Goal: Task Accomplishment & Management: Manage account settings

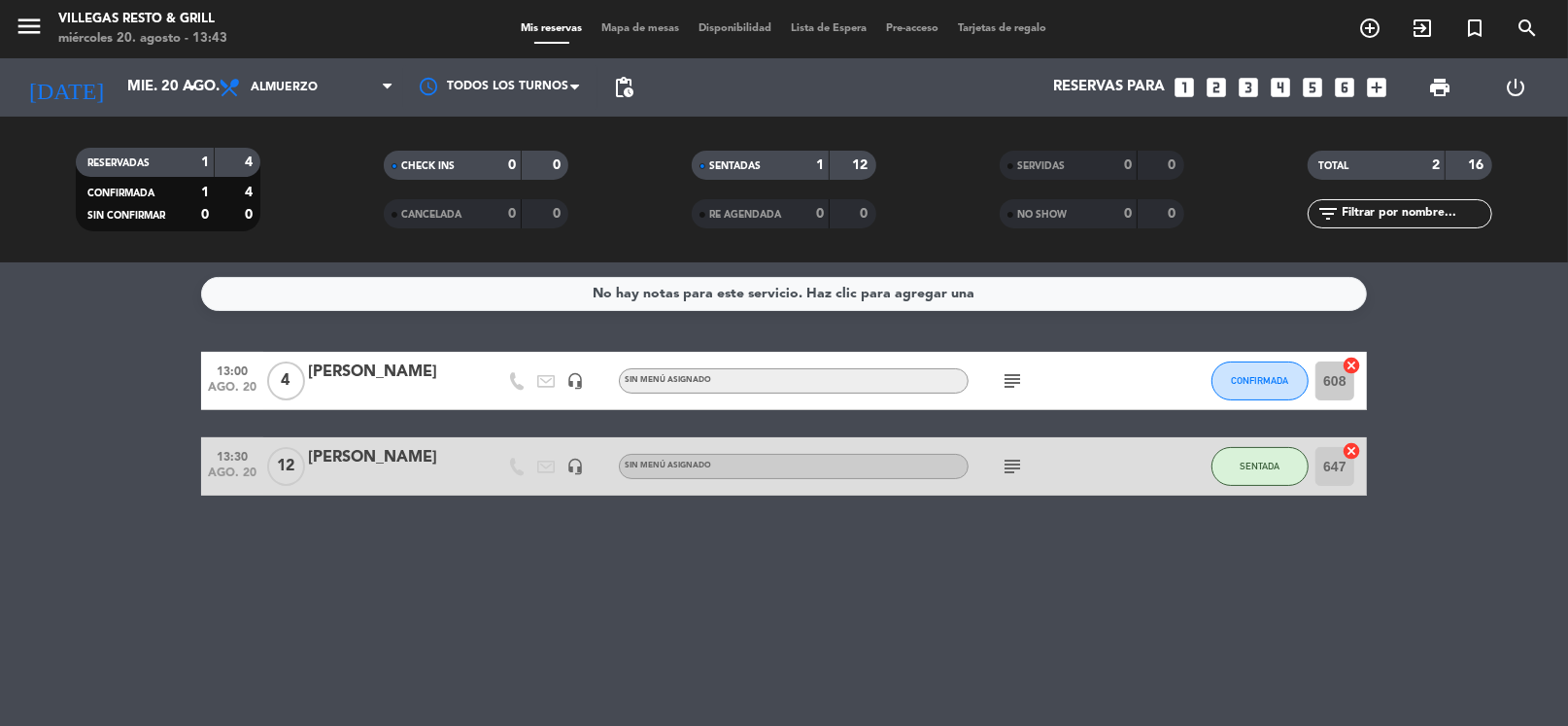
click at [116, 59] on div "[DATE] mié. 20 ago. arrow_drop_down" at bounding box center [111, 87] width 194 height 58
click at [152, 95] on input "mié. 20 ago." at bounding box center [212, 87] width 189 height 36
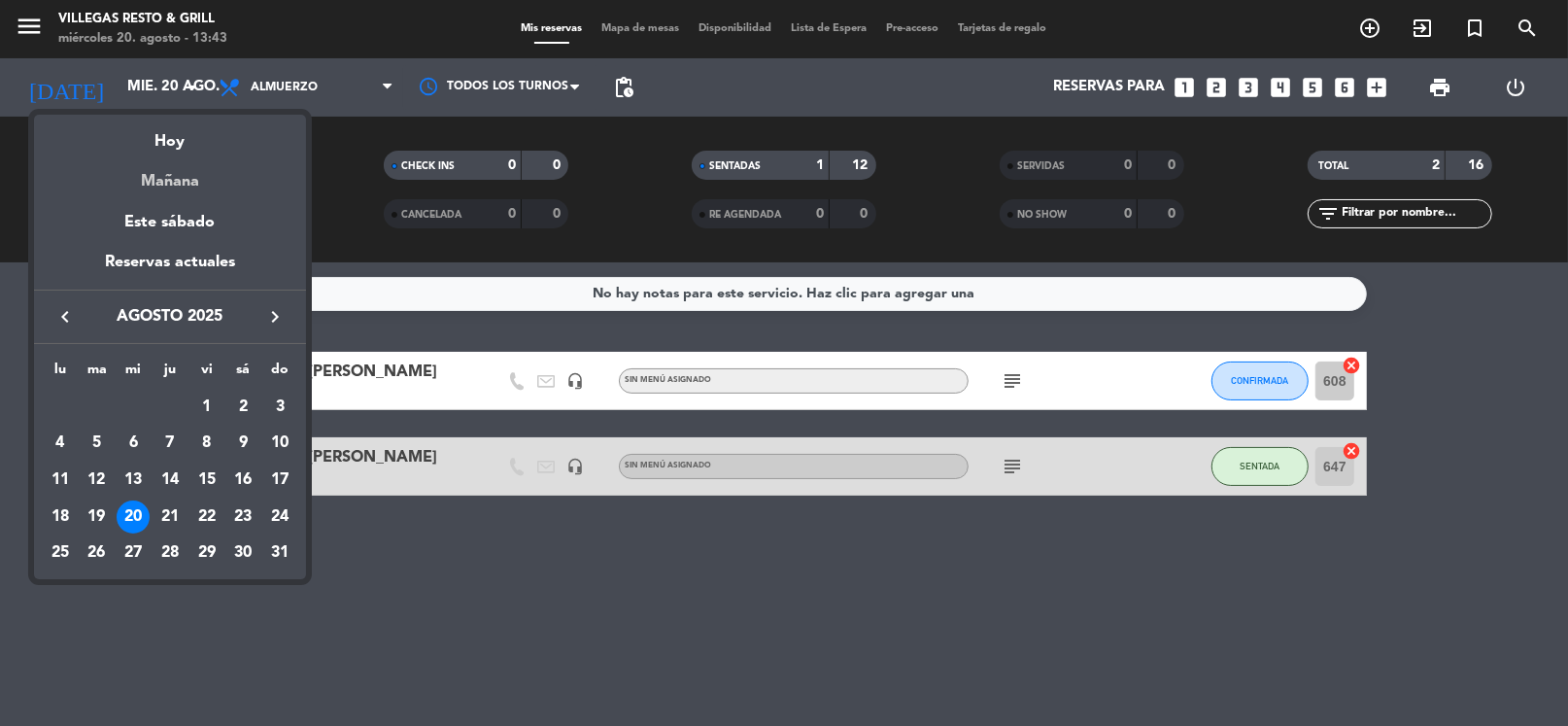
click at [188, 174] on div "Mañana" at bounding box center [170, 174] width 272 height 39
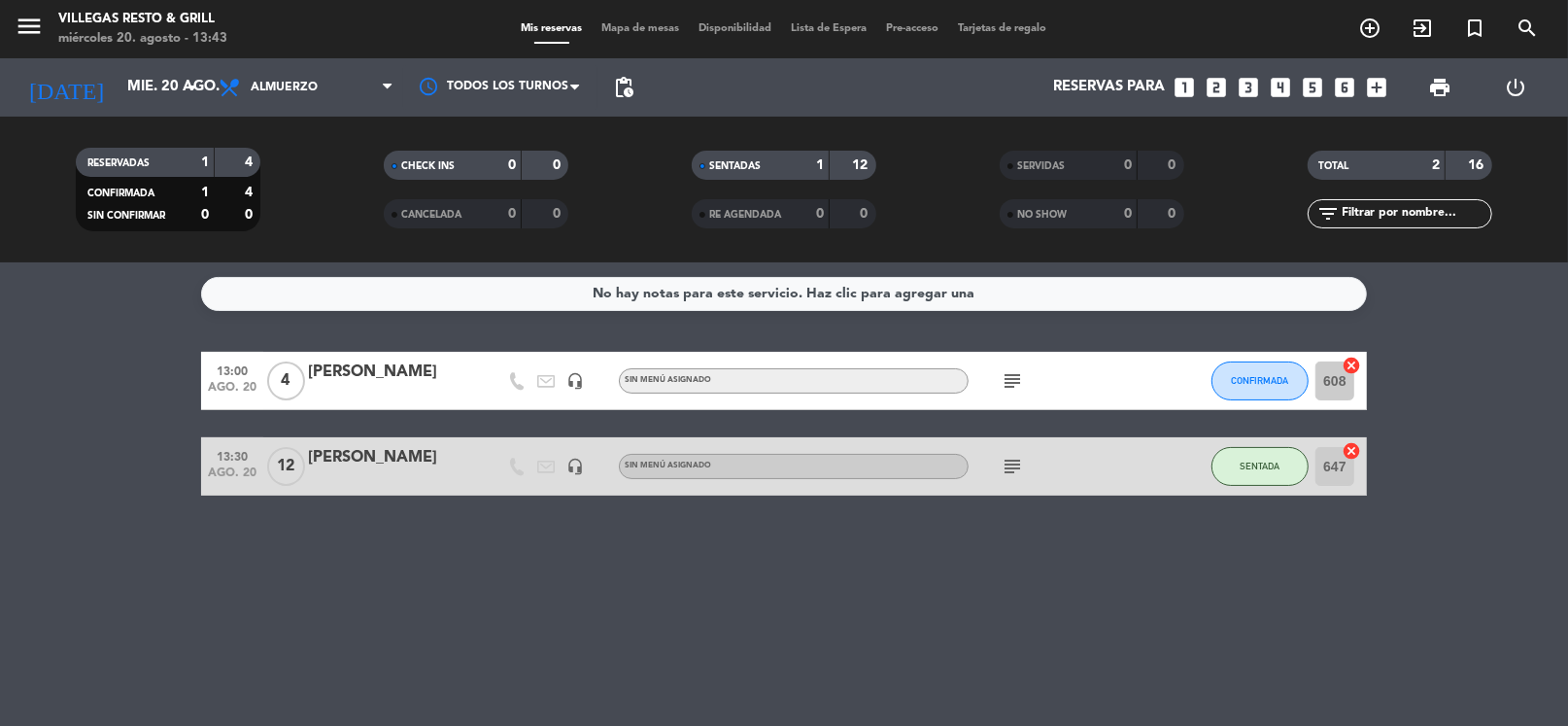
type input "jue. 21 ago."
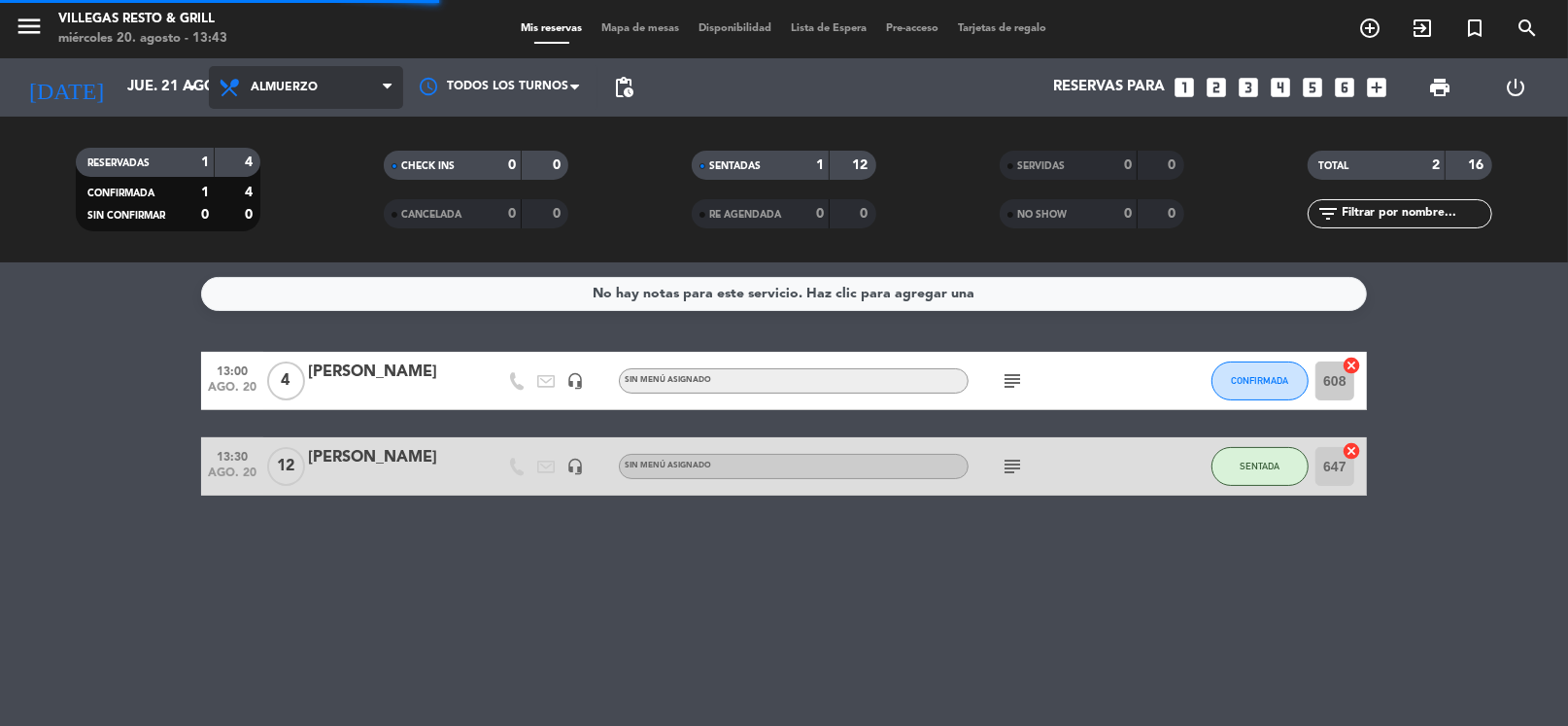
click at [288, 81] on span "Almuerzo" at bounding box center [285, 88] width 67 height 14
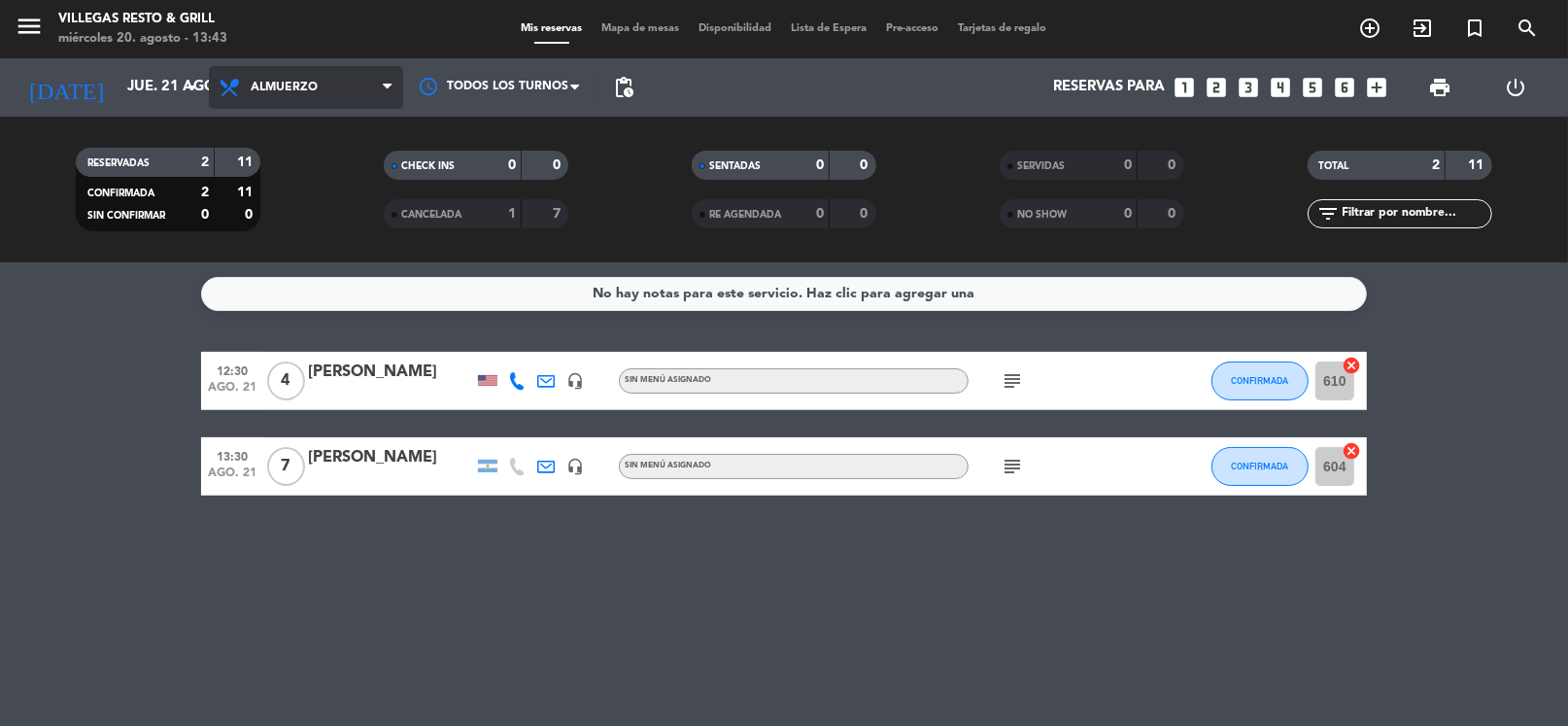
click at [306, 92] on span "Almuerzo" at bounding box center [285, 88] width 67 height 14
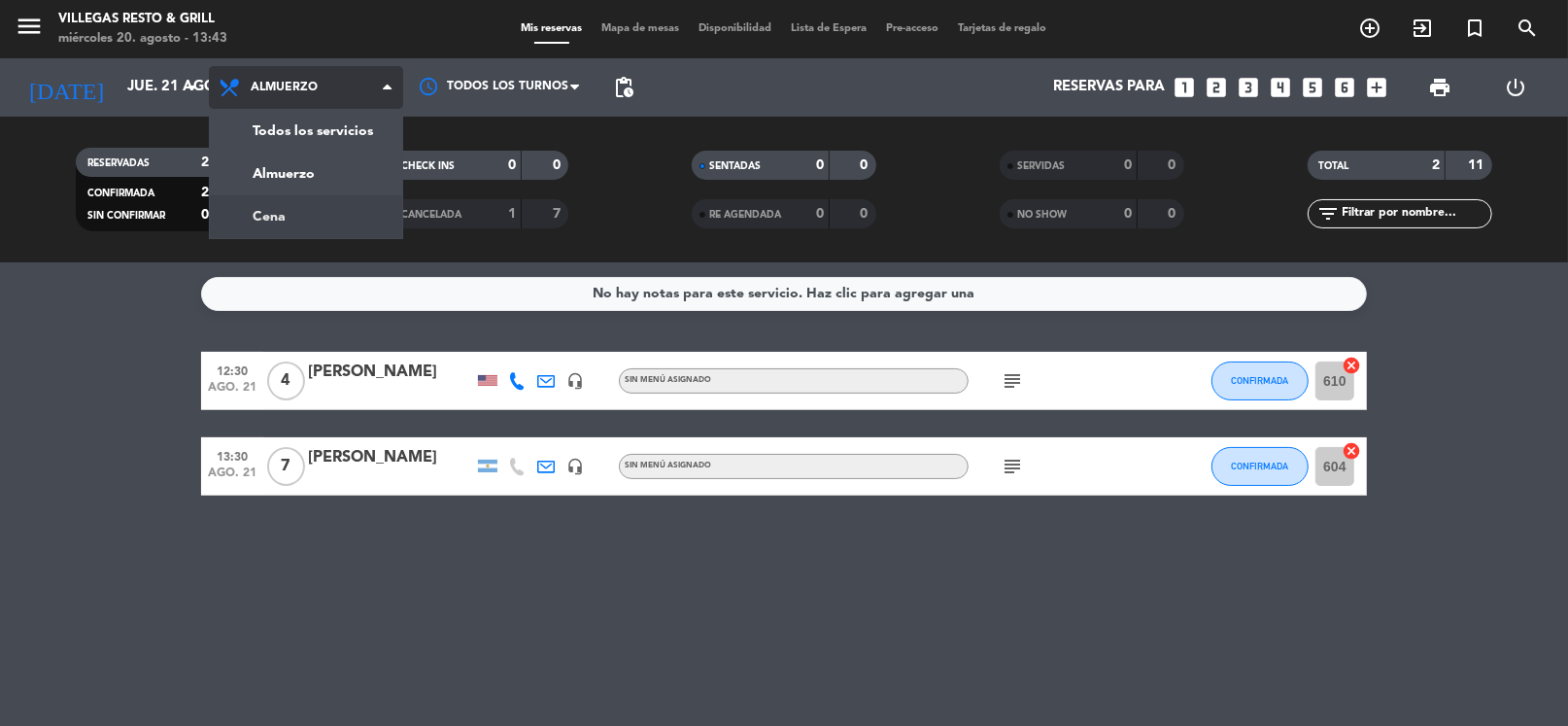
click at [319, 220] on div "menu Villegas Resto & Grill miércoles 20. agosto - 13:43 Mis reservas Mapa de m…" at bounding box center [784, 131] width 1568 height 262
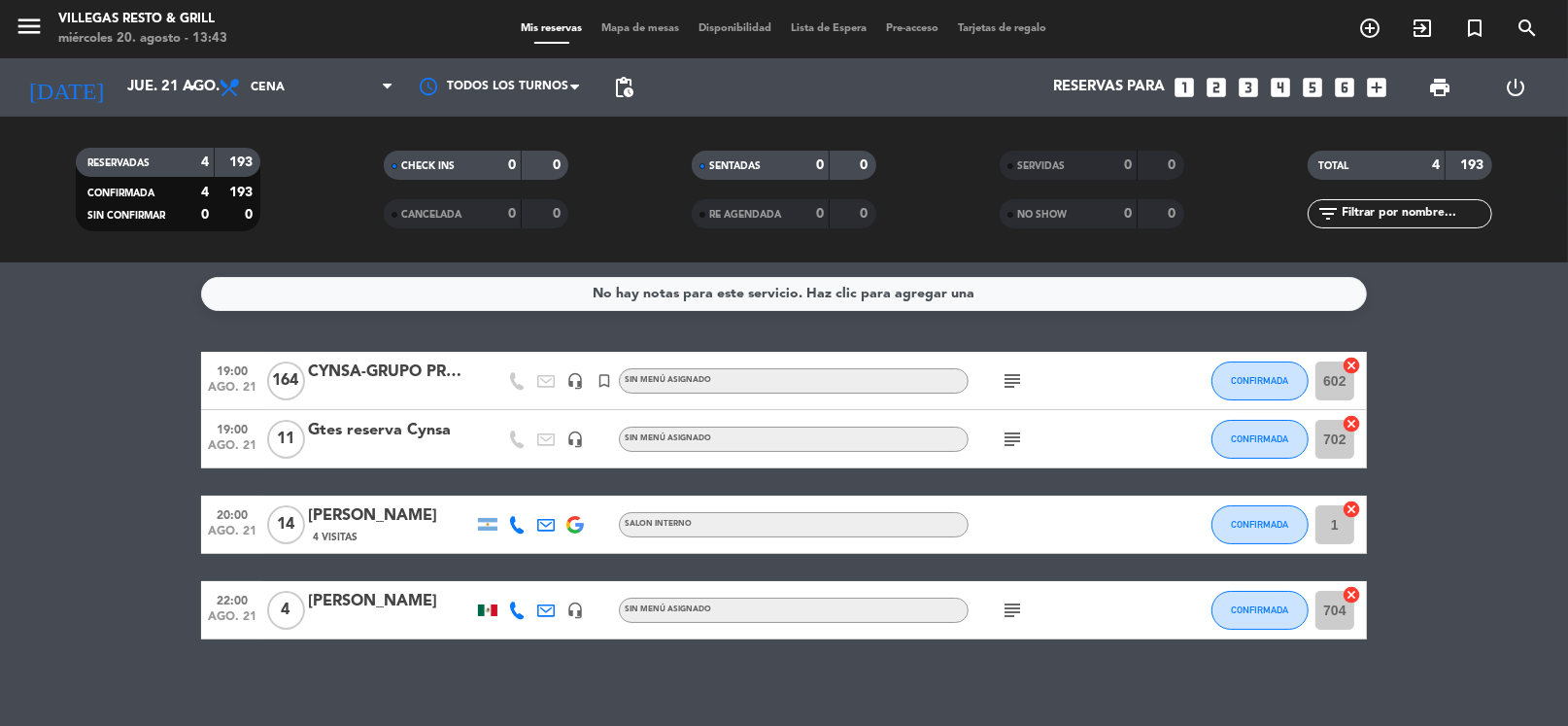
click at [1013, 372] on icon "subject" at bounding box center [1013, 381] width 24 height 24
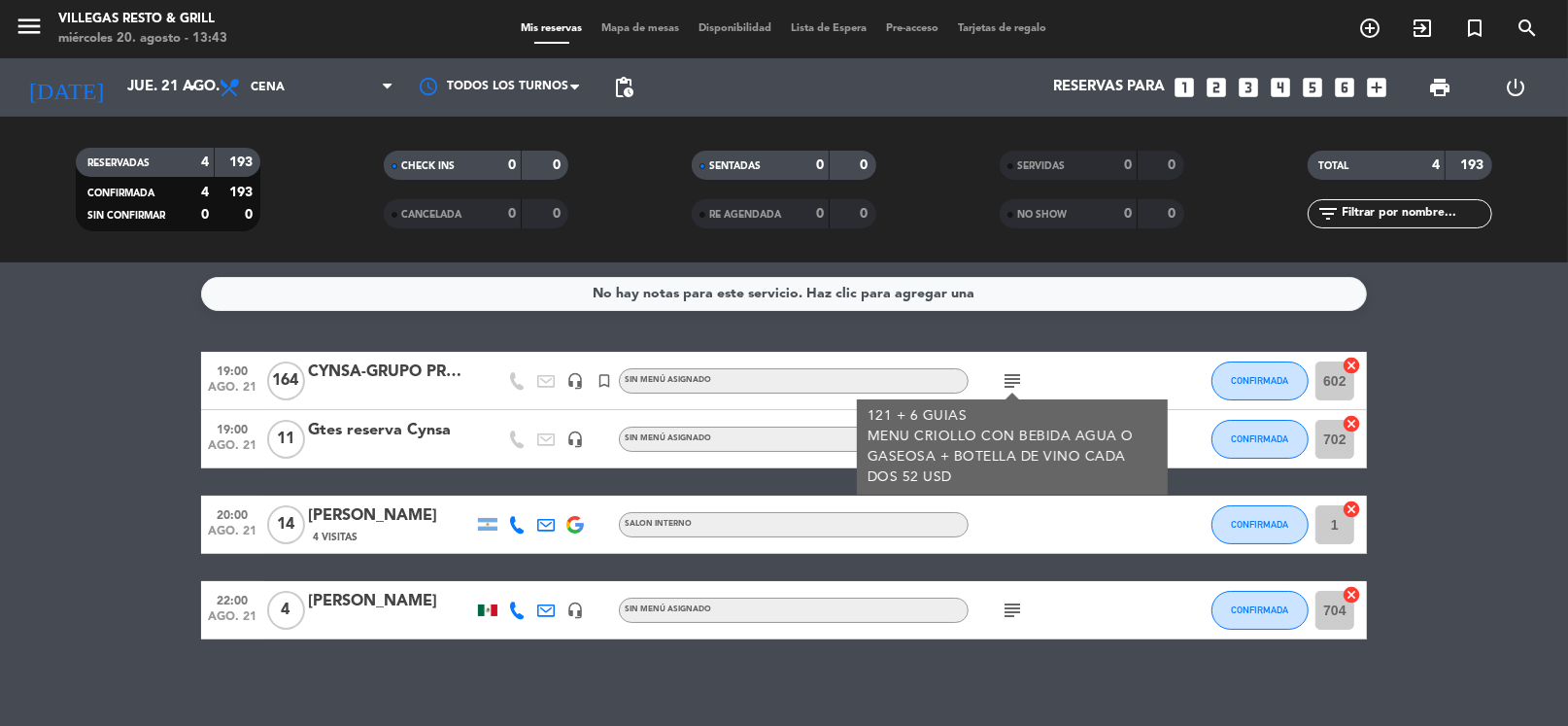
click at [1013, 372] on icon "subject" at bounding box center [1013, 381] width 24 height 24
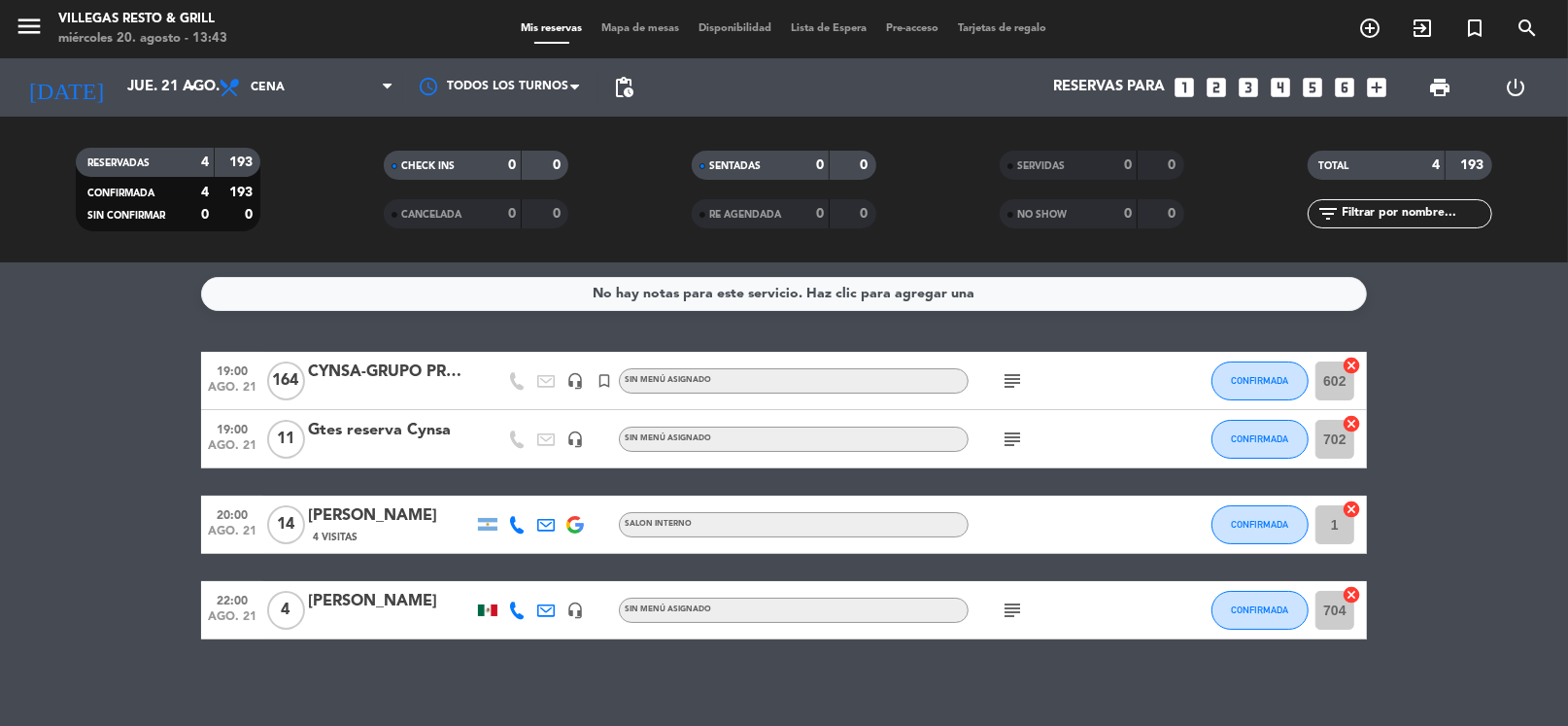
click at [1013, 443] on icon "subject" at bounding box center [1013, 439] width 24 height 24
click at [1011, 434] on icon "subject" at bounding box center [1013, 439] width 24 height 24
click at [624, 91] on span "pending_actions" at bounding box center [624, 88] width 24 height 24
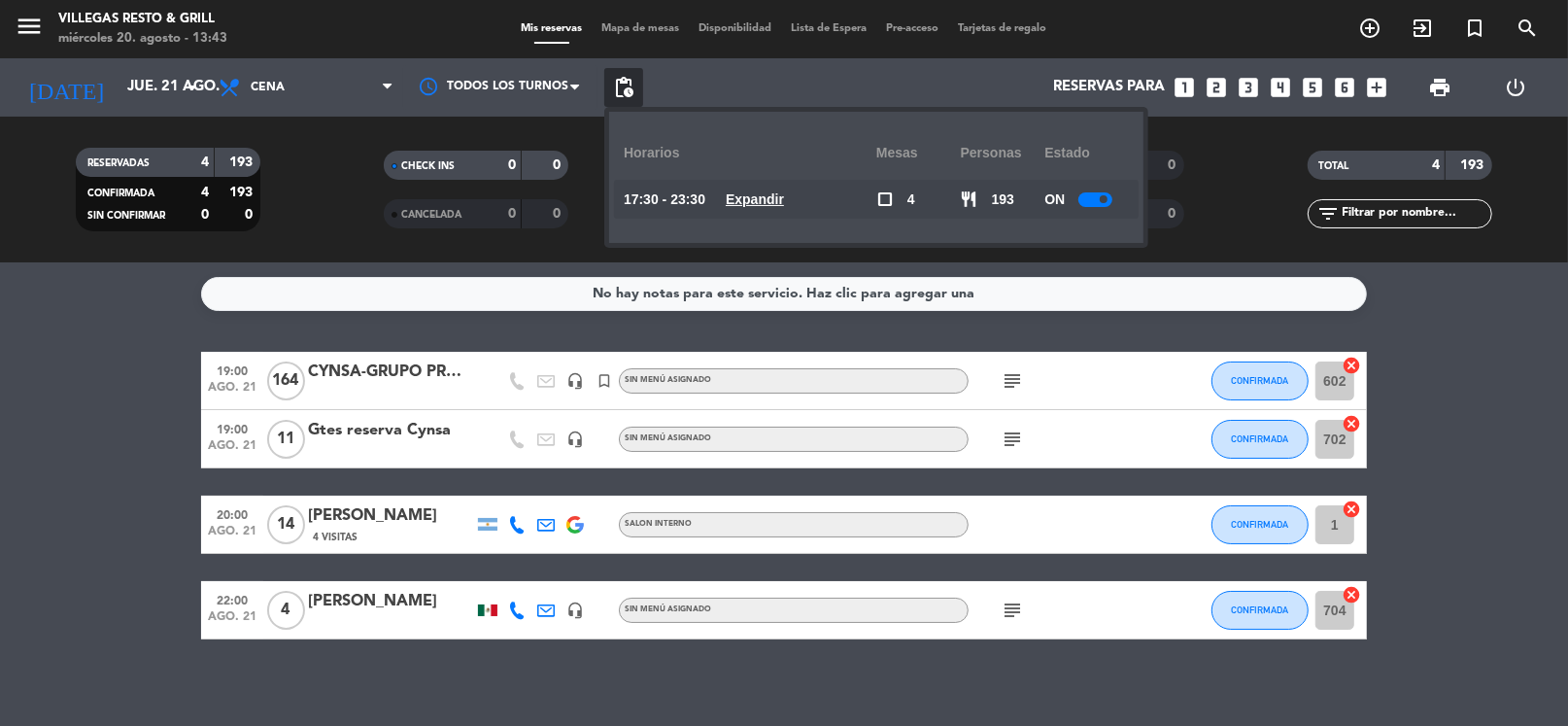
click at [1091, 199] on div at bounding box center [1095, 199] width 34 height 15
click at [1451, 301] on service-notes "No hay notas para este servicio. Haz clic para agregar una" at bounding box center [784, 294] width 1568 height 34
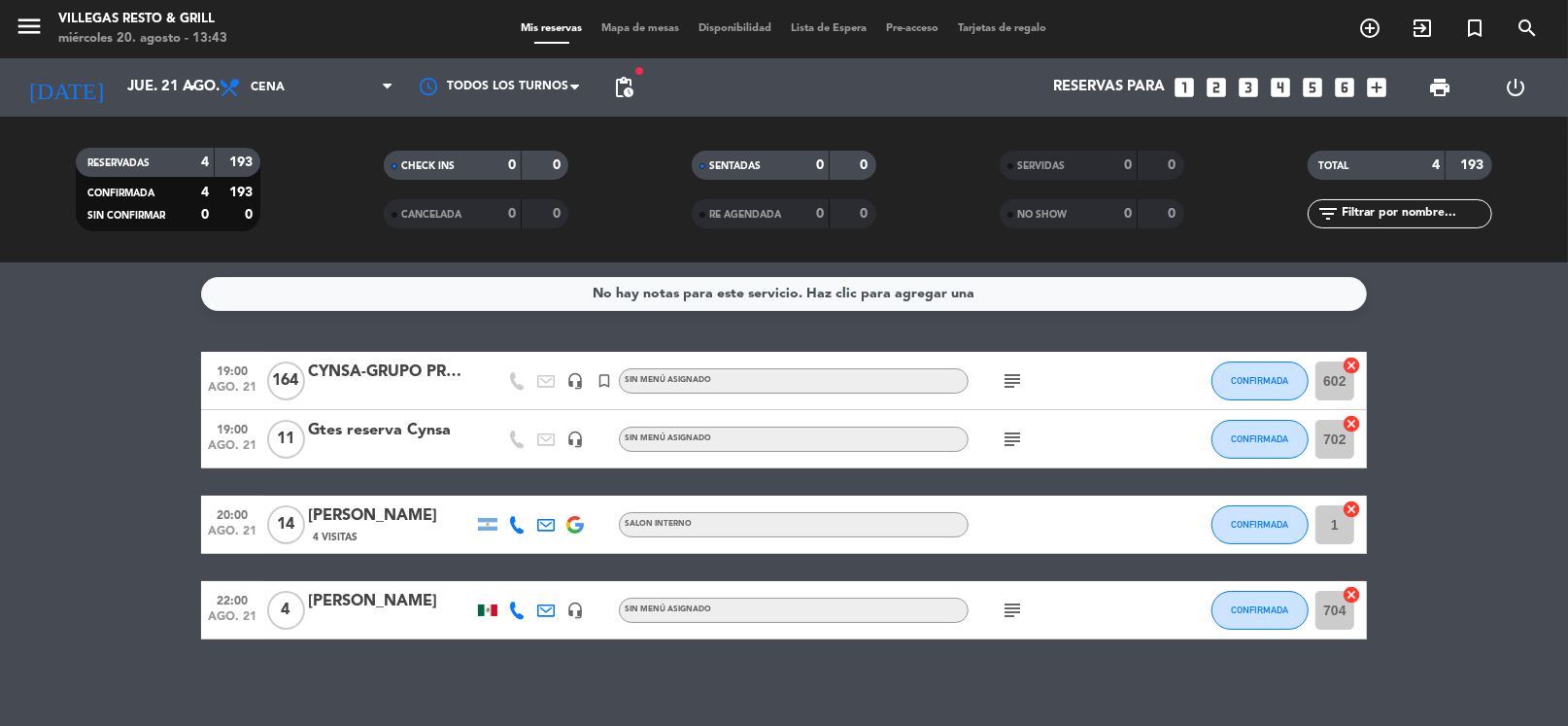
click at [717, 27] on span "Disponibilidad" at bounding box center [737, 29] width 93 height 11
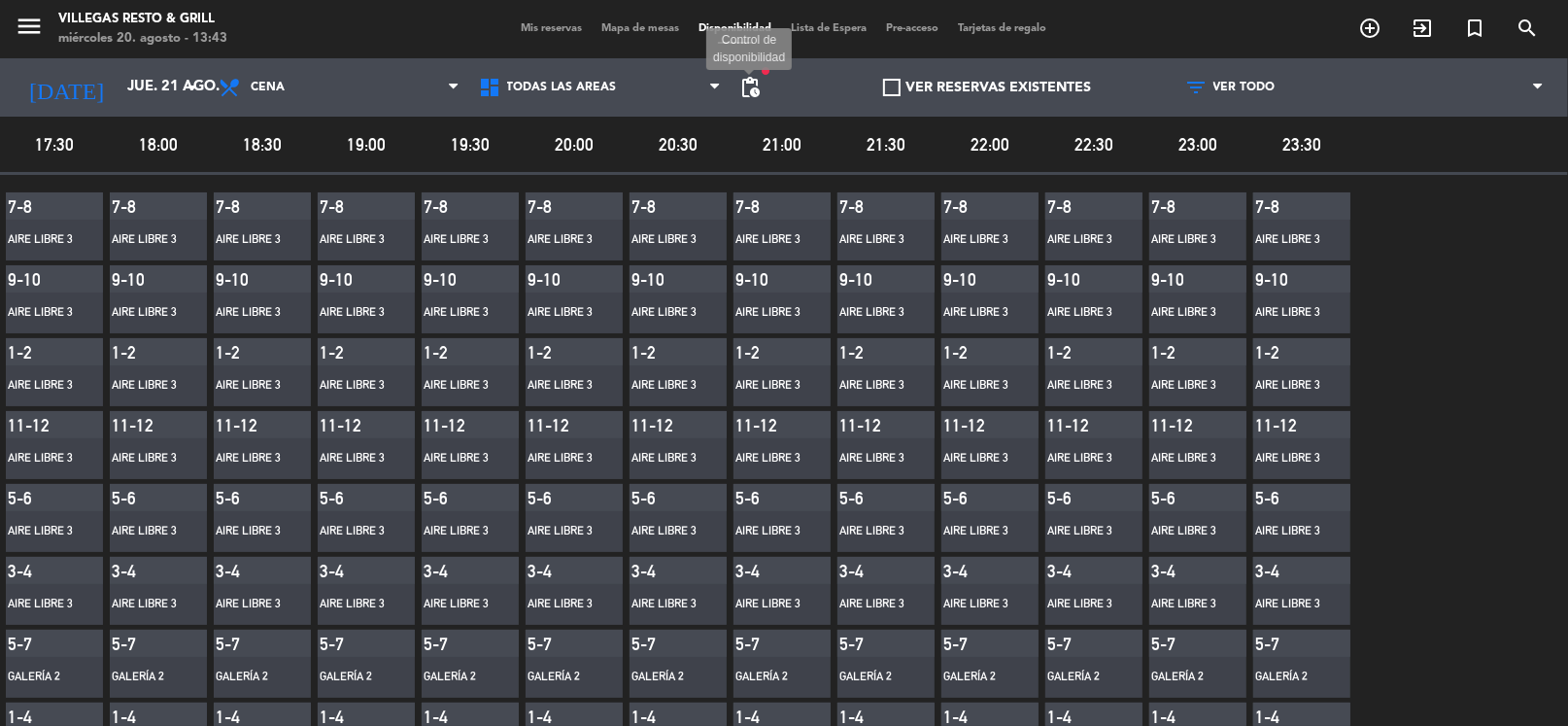
click at [753, 87] on span "pending_actions" at bounding box center [751, 88] width 24 height 24
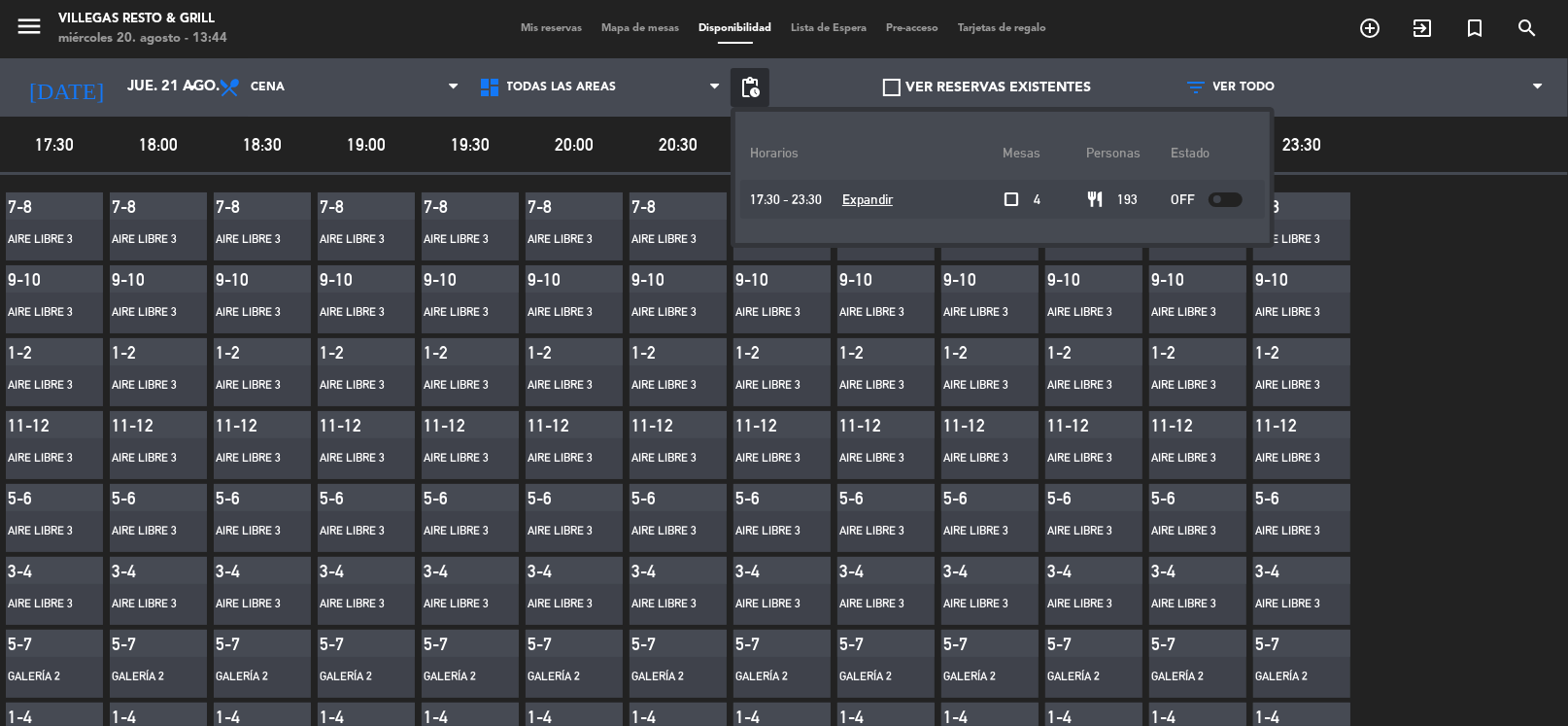
click at [839, 74] on div "VER RESERVAS EXISTENTES" at bounding box center [988, 87] width 378 height 58
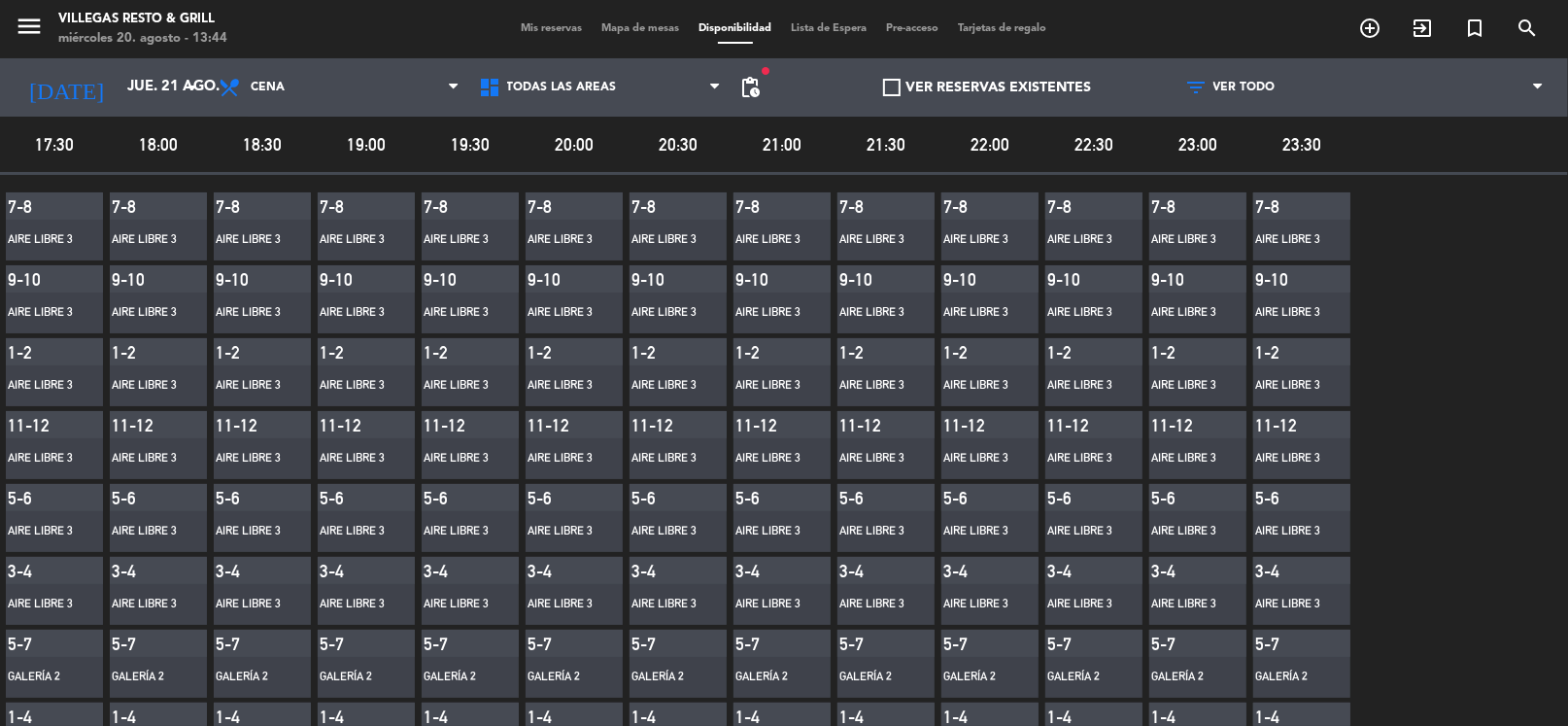
click at [12, 23] on div "menu Villegas Resto & Grill miércoles 20. agosto - 13:44" at bounding box center [196, 30] width 393 height 45
click at [30, 21] on icon "menu" at bounding box center [30, 27] width 30 height 30
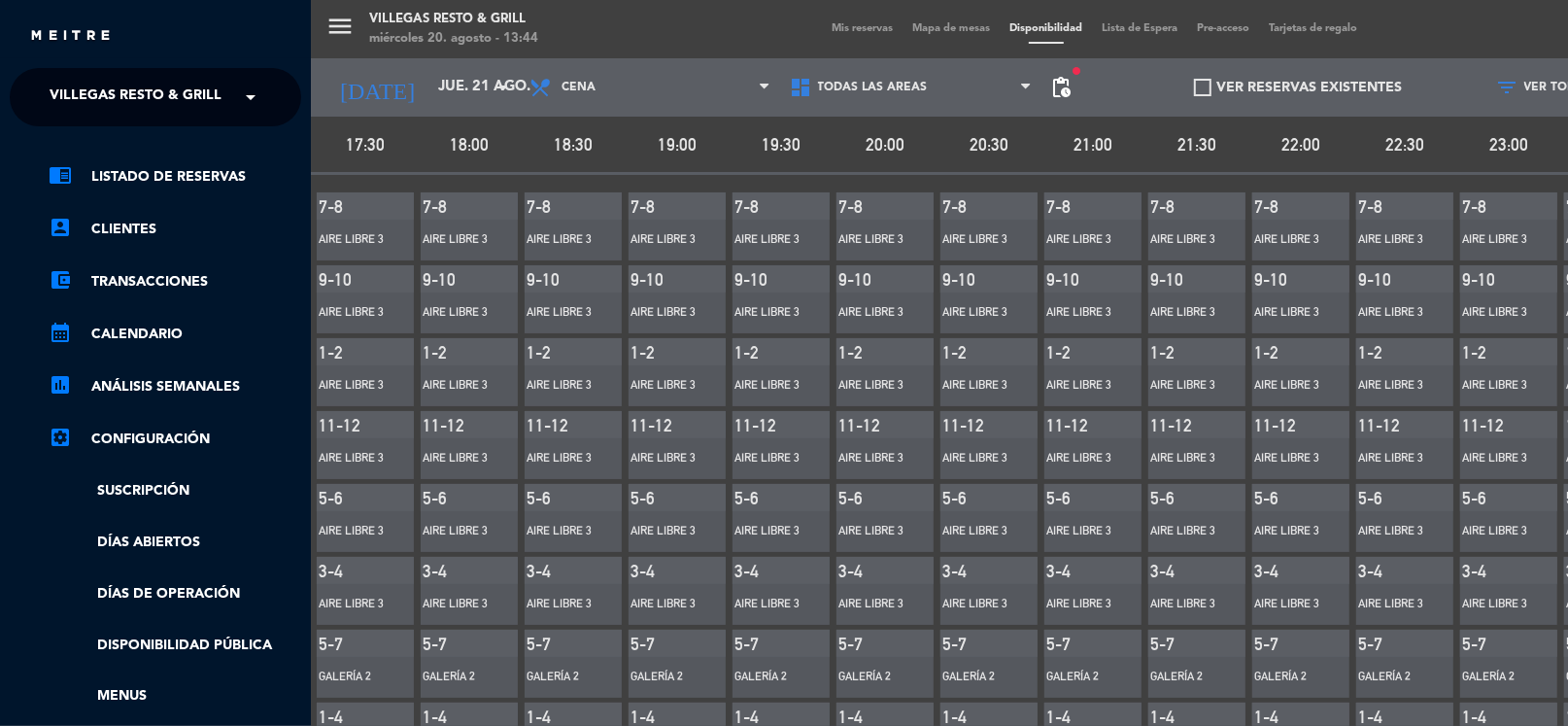
scroll to position [273, 0]
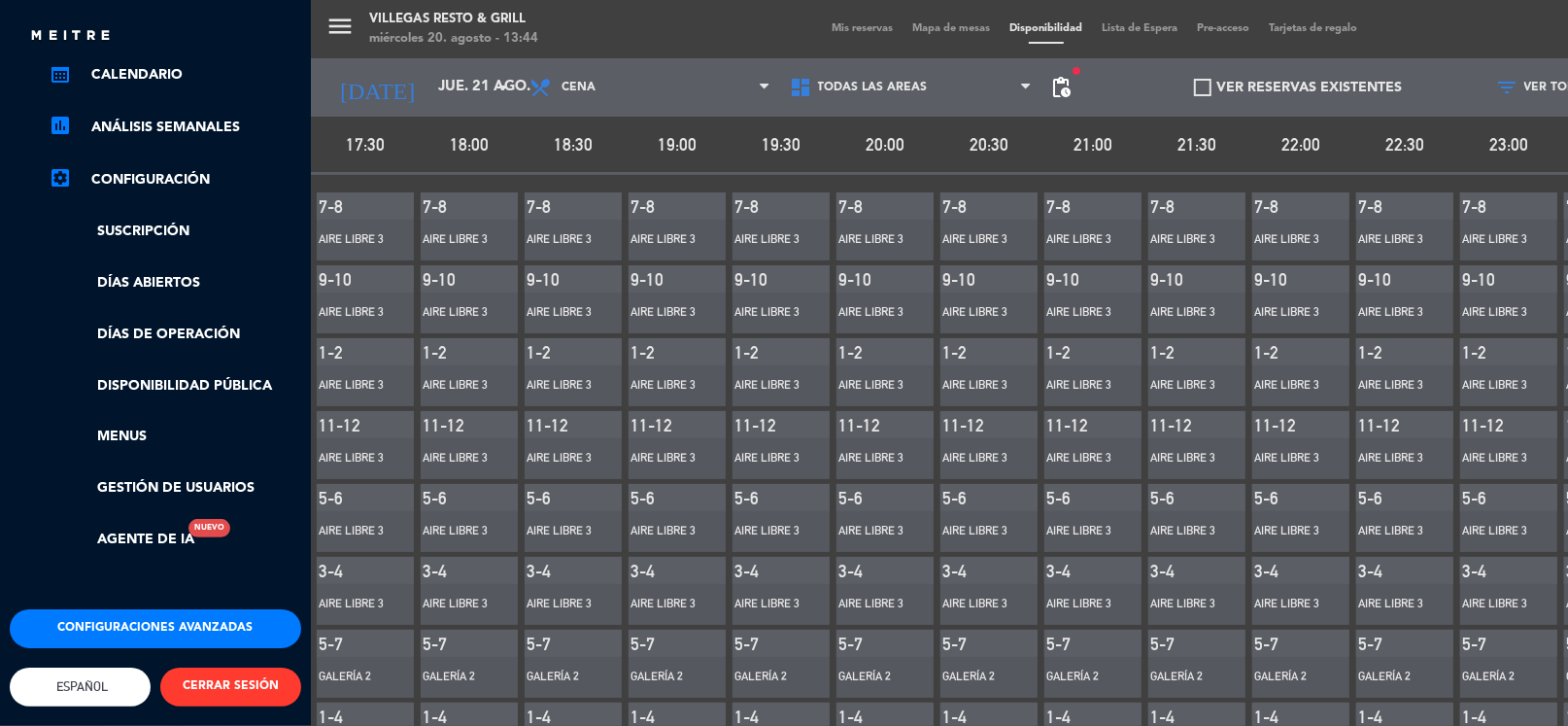
click at [192, 610] on button "Configuraciones avanzadas" at bounding box center [156, 628] width 292 height 38
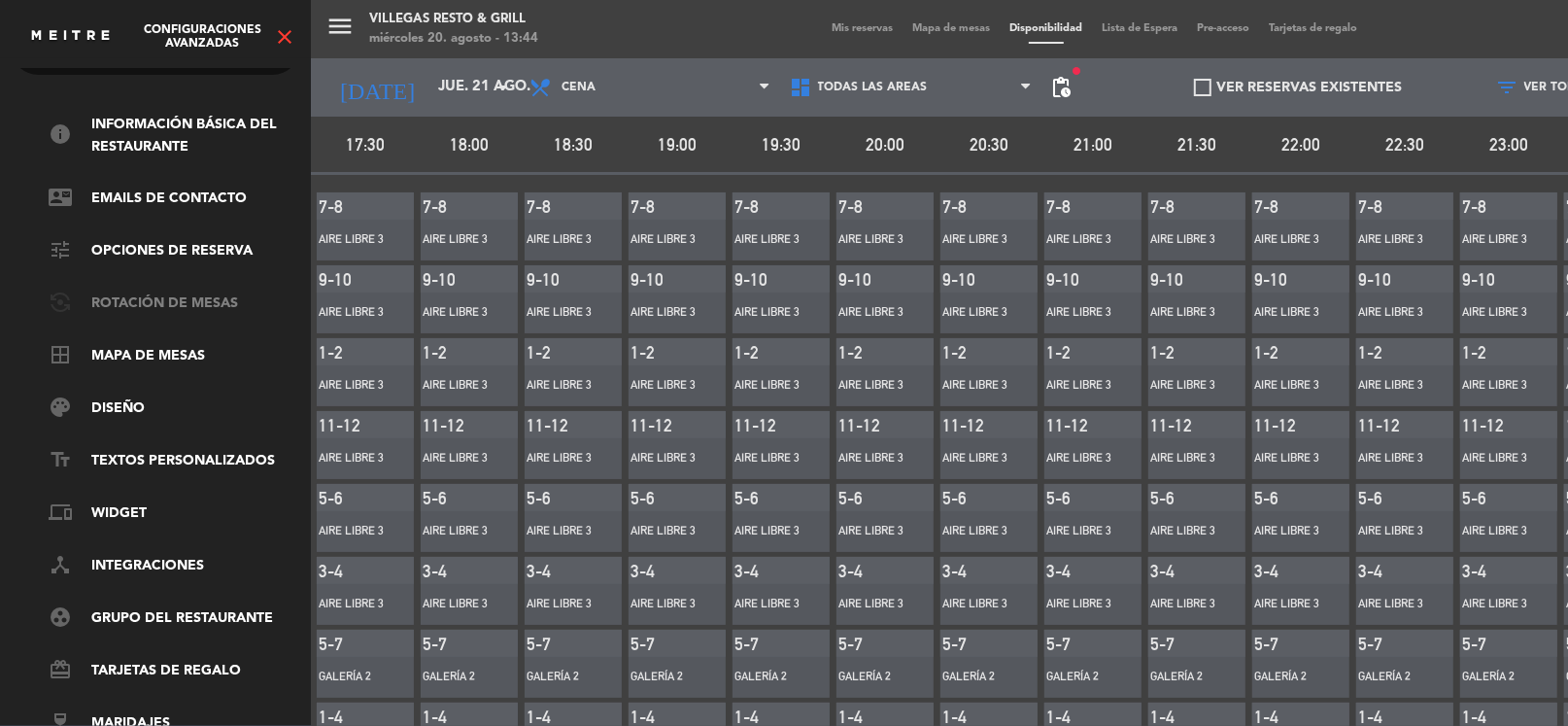
scroll to position [0, 0]
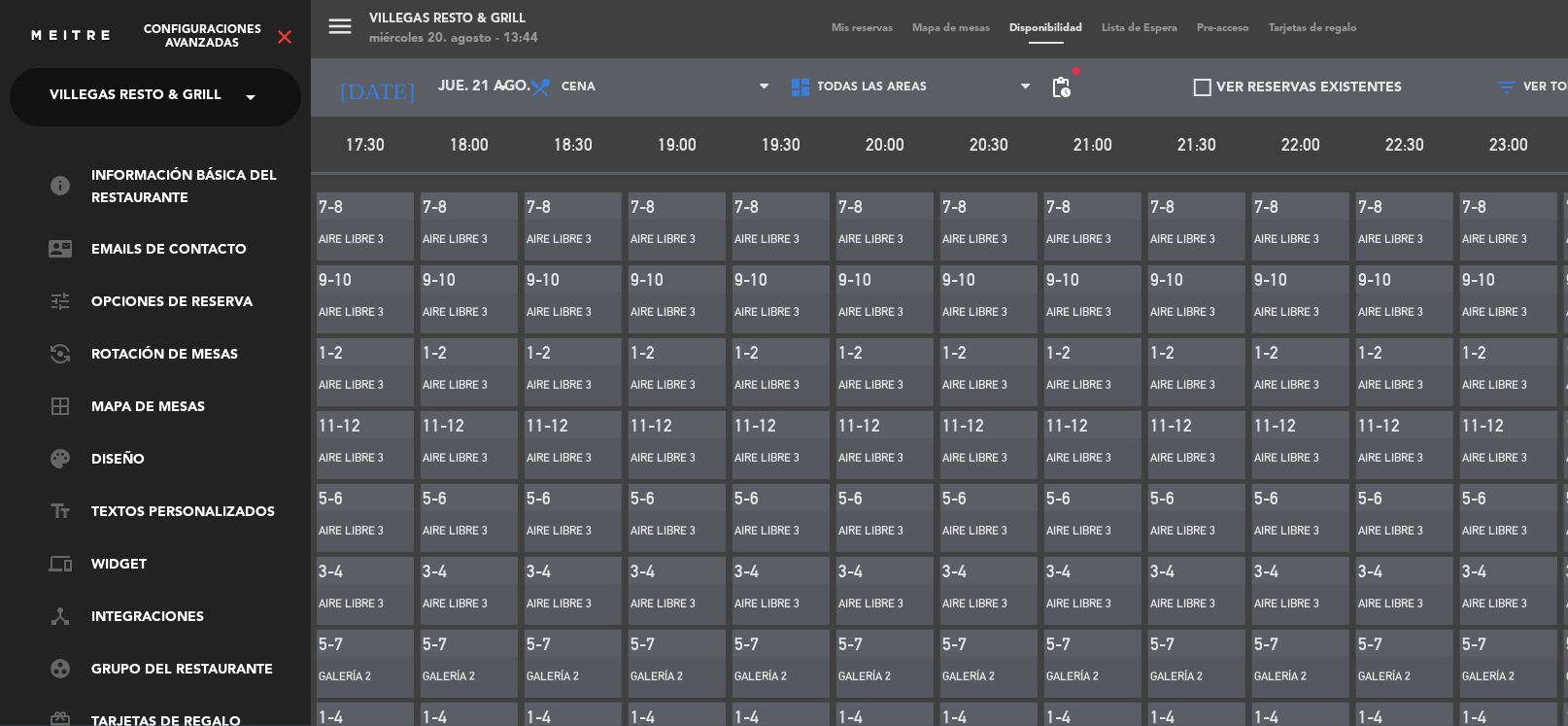
click at [157, 287] on ul "info Información básica del restaurante contact_mail Emails de Contacto tune Op…" at bounding box center [156, 476] width 292 height 622
click at [159, 297] on link "tune Opciones de reserva" at bounding box center [174, 303] width 253 height 24
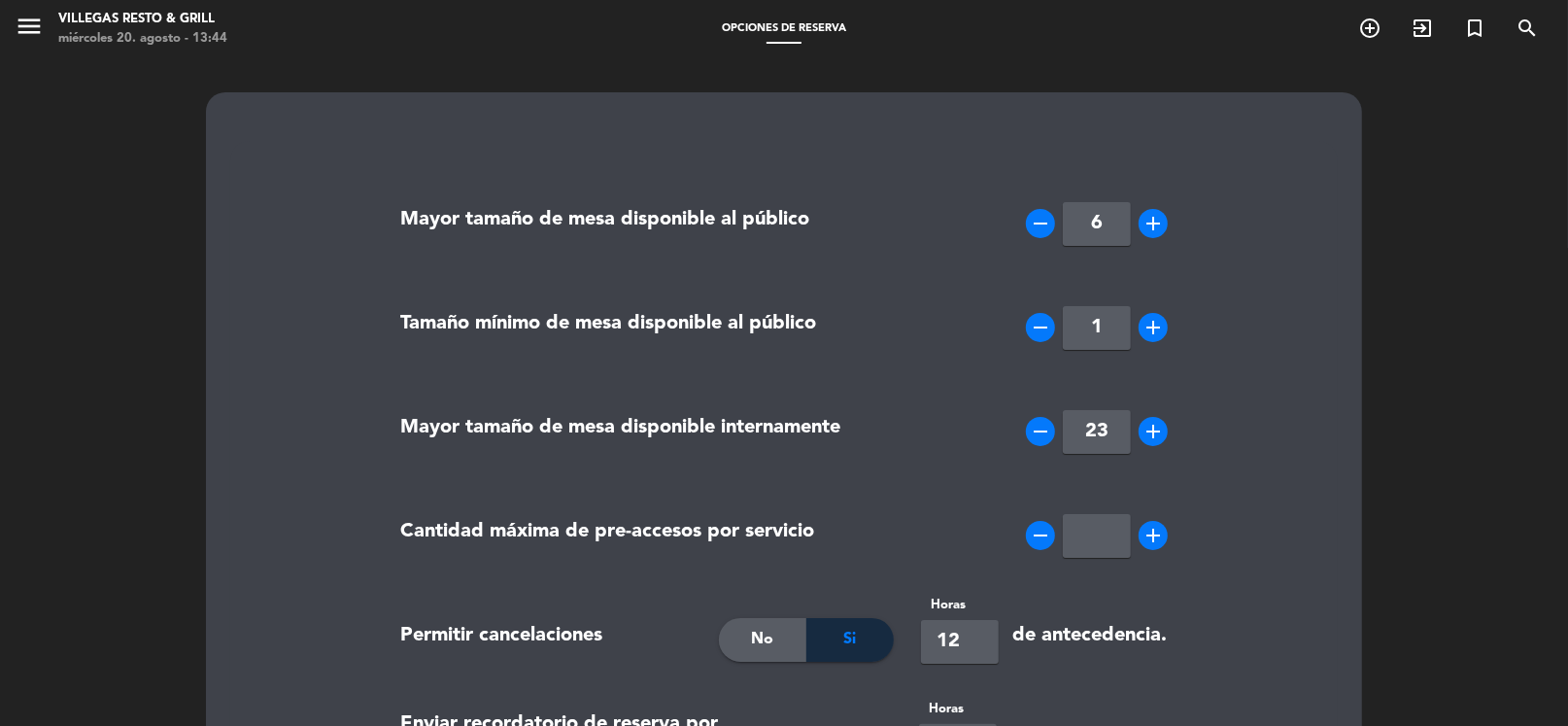
click at [43, 36] on span "menu" at bounding box center [36, 30] width 43 height 45
click at [31, 26] on icon "menu" at bounding box center [30, 27] width 30 height 30
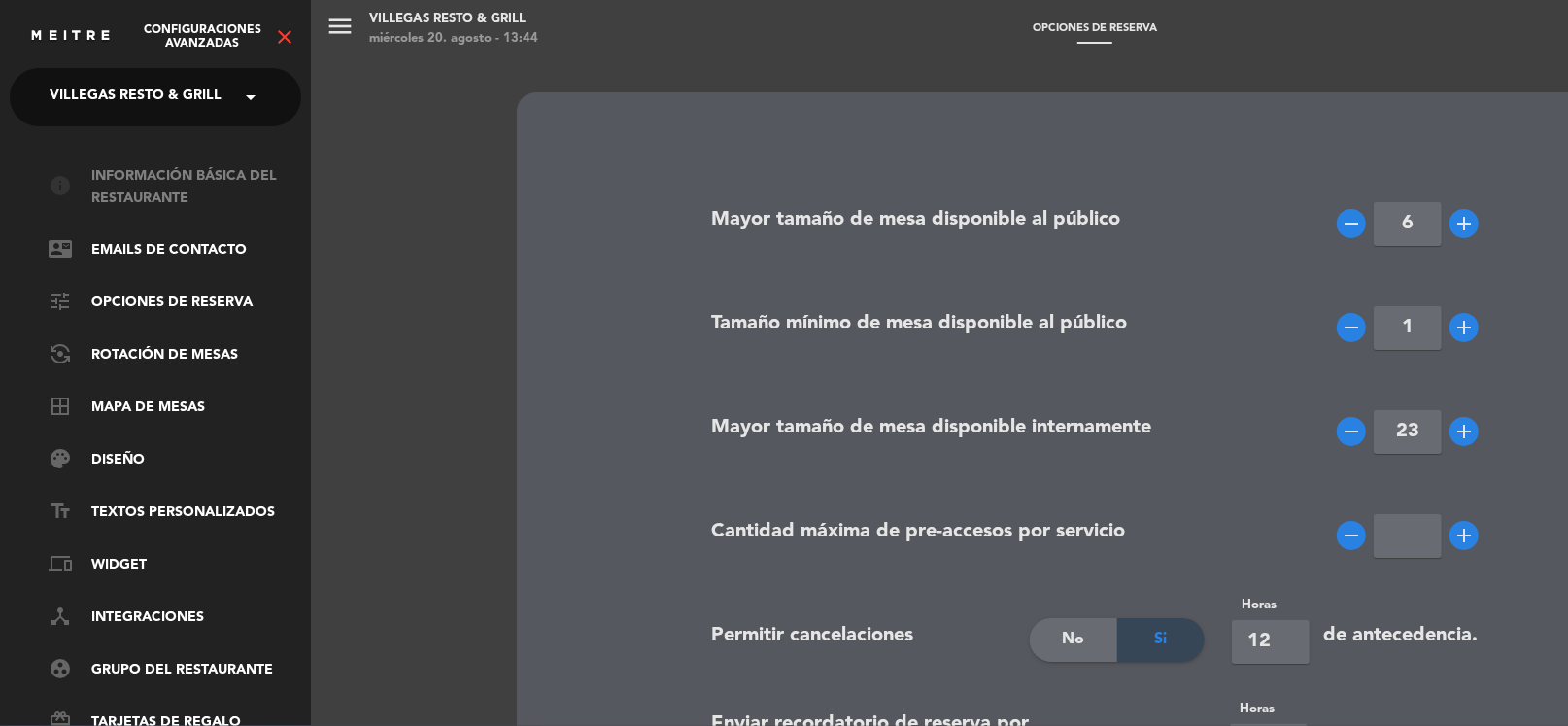
click at [215, 181] on link "info Información básica del restaurante" at bounding box center [174, 187] width 253 height 44
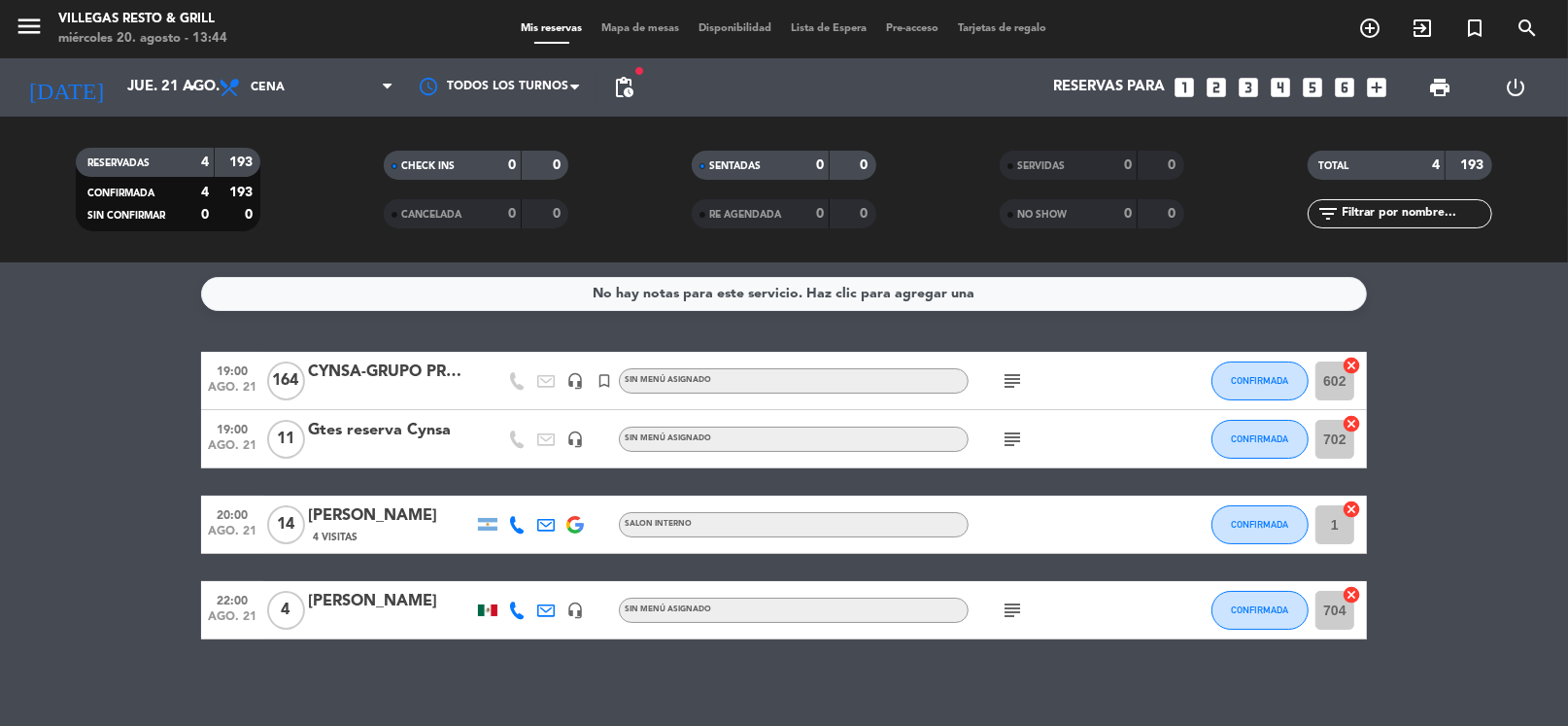
click at [1210, 88] on icon "looks_two" at bounding box center [1216, 88] width 26 height 26
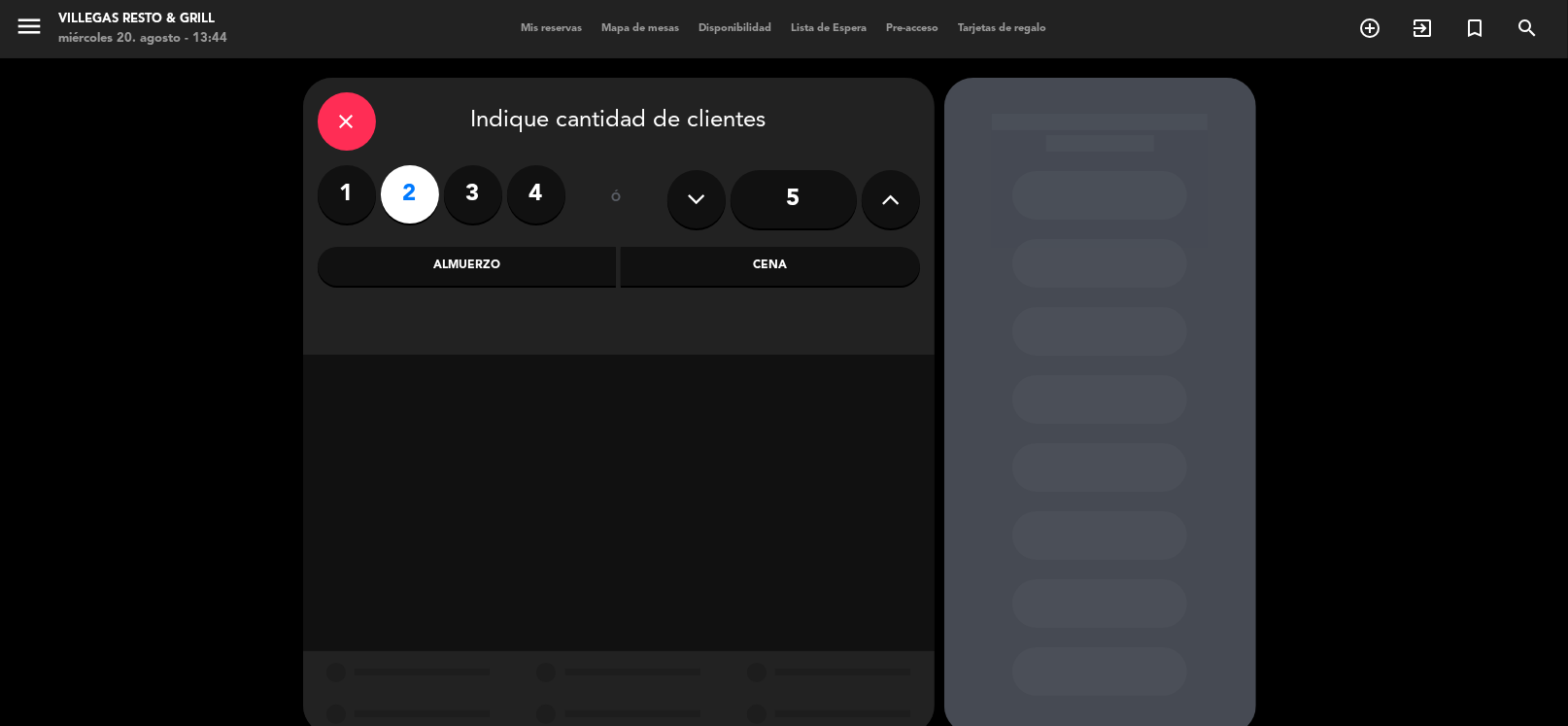
click at [439, 253] on div "Almuerzo" at bounding box center [468, 266] width 299 height 38
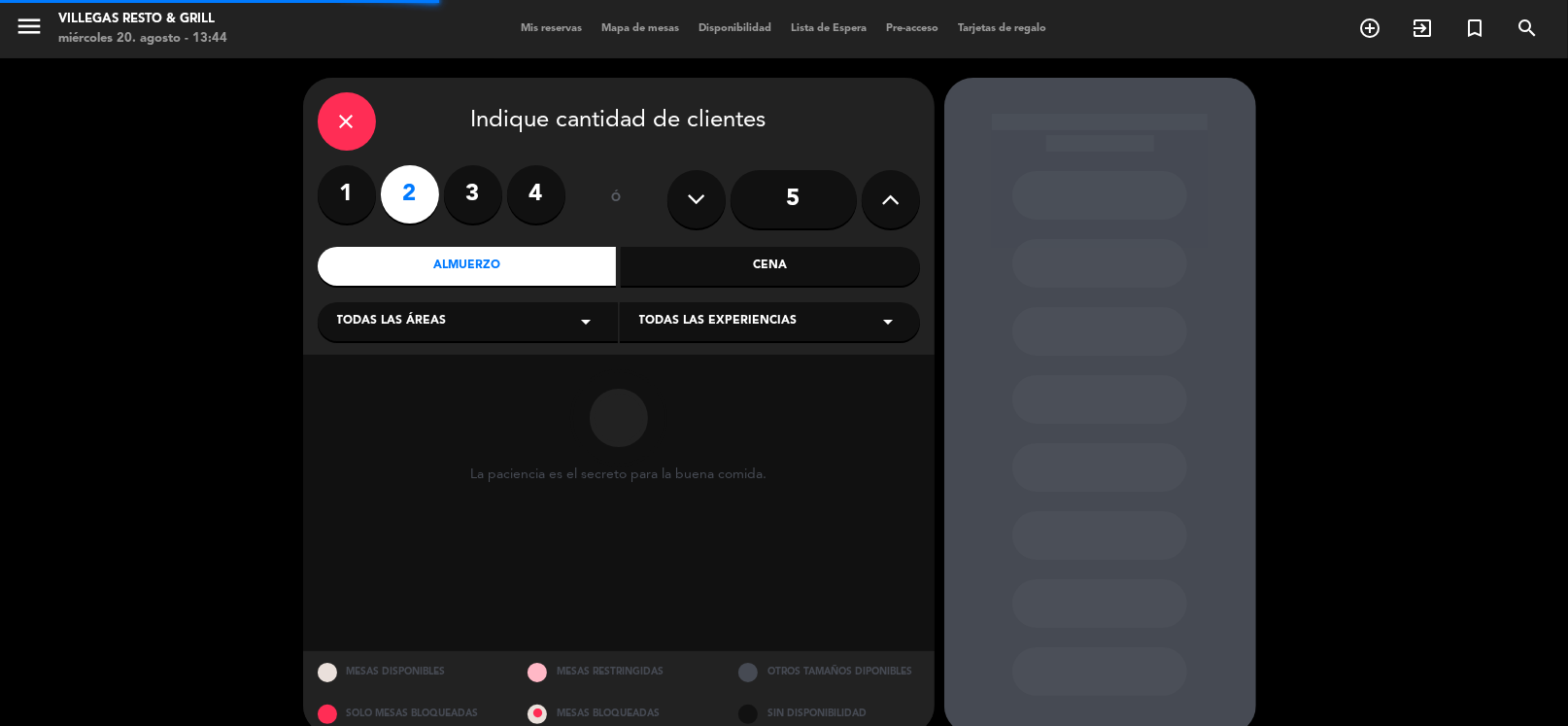
click at [574, 268] on div "Almuerzo" at bounding box center [468, 266] width 299 height 38
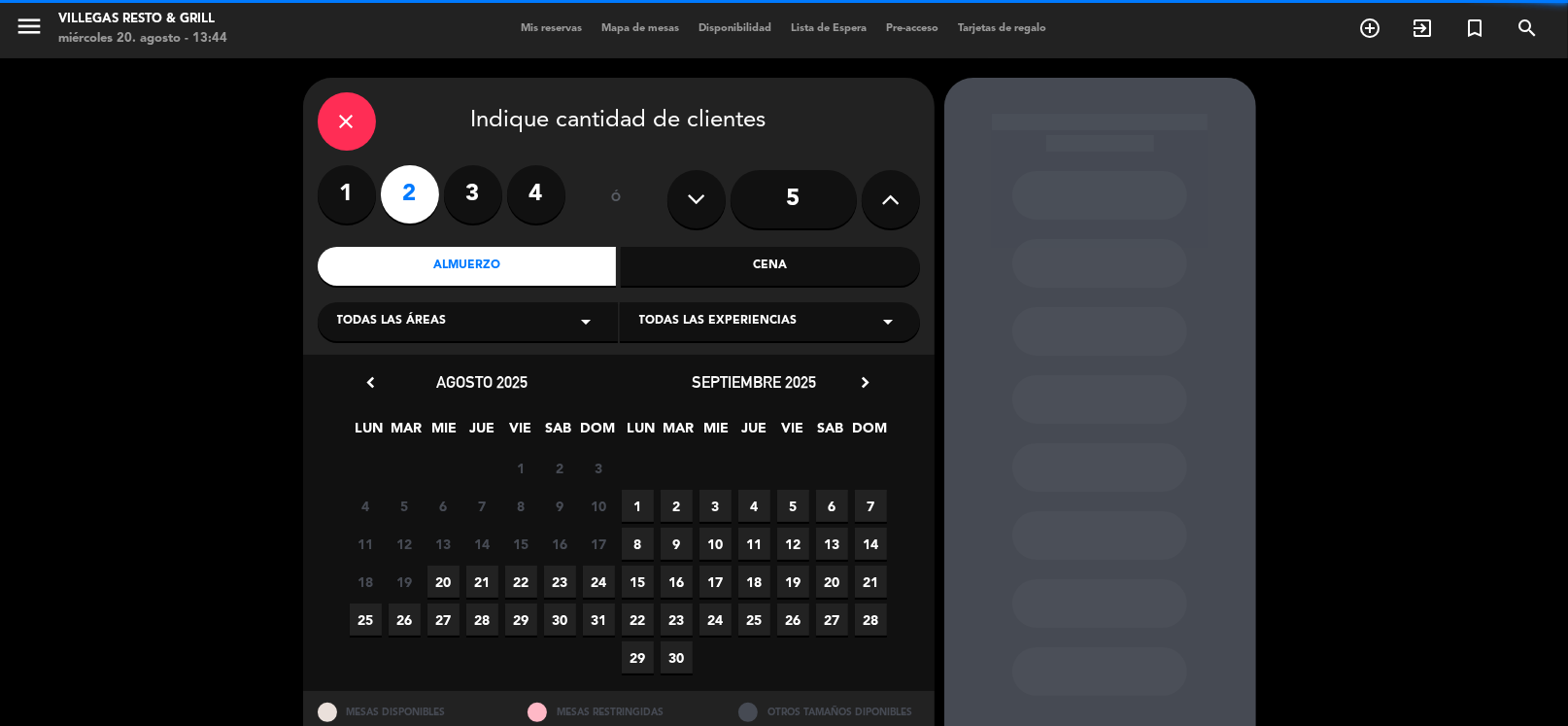
click at [738, 276] on div "Cena" at bounding box center [770, 266] width 299 height 38
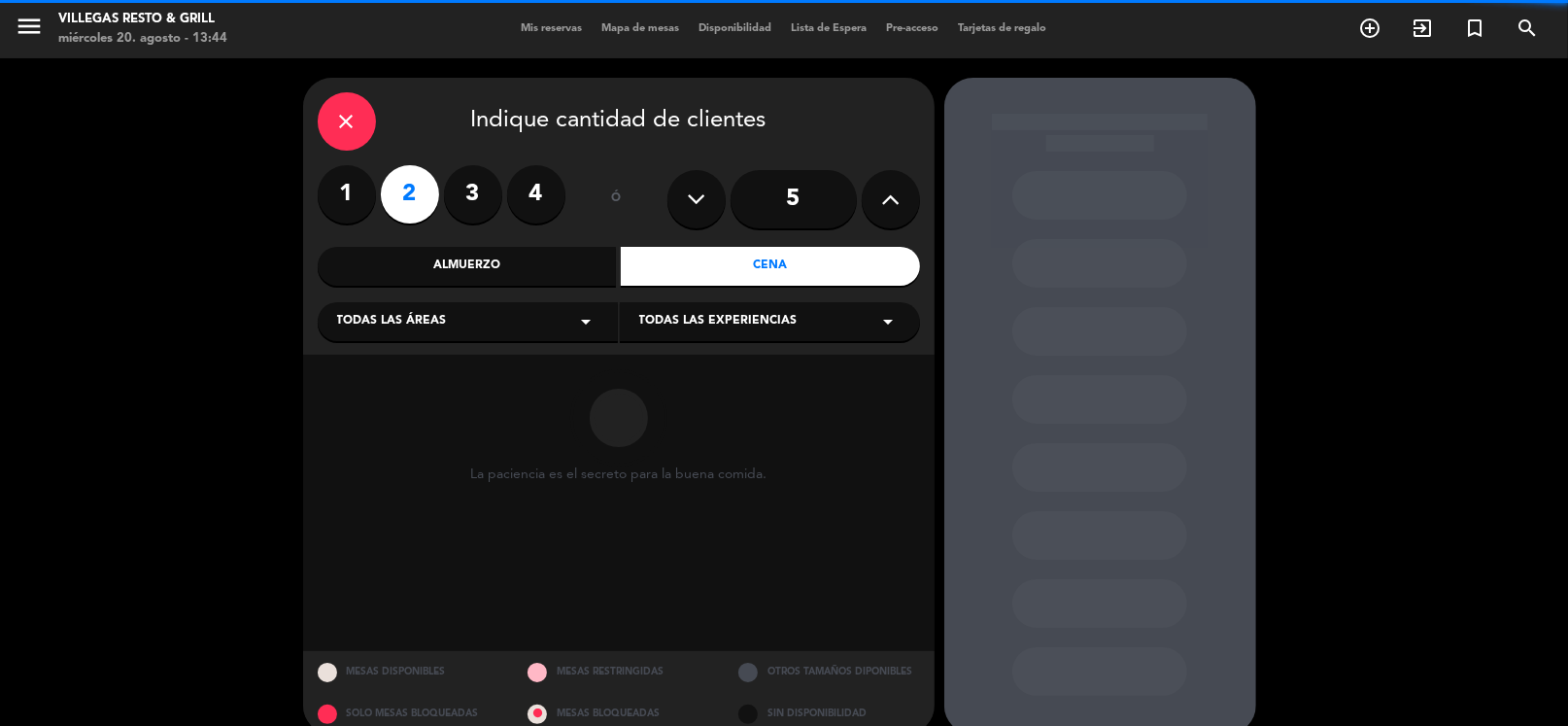
click at [502, 342] on div "close Indique cantidad de clientes 1 2 3 4 ó 5 Almuerzo Cena Todas las áreas ar…" at bounding box center [619, 216] width 631 height 277
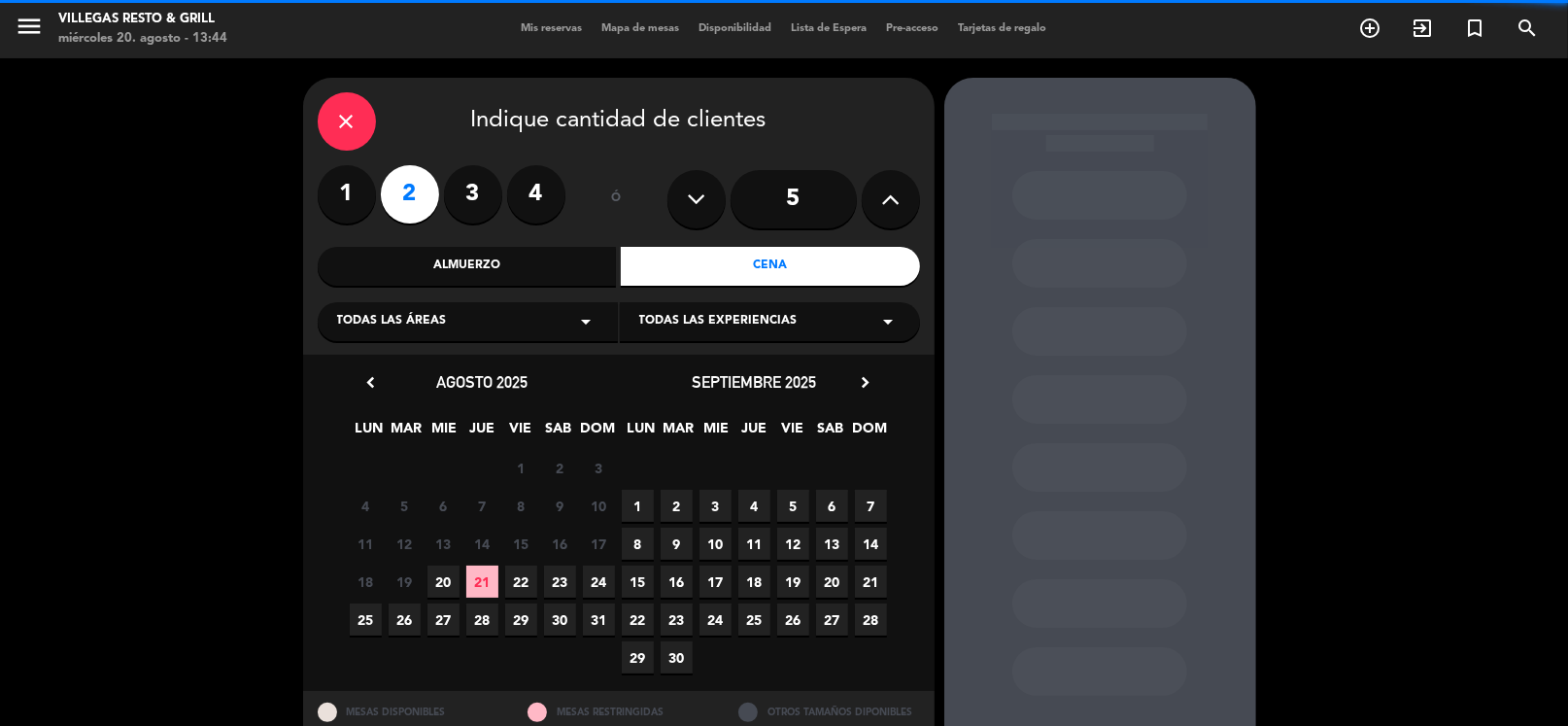
click at [499, 333] on div "Todas las áreas arrow_drop_down" at bounding box center [468, 321] width 300 height 38
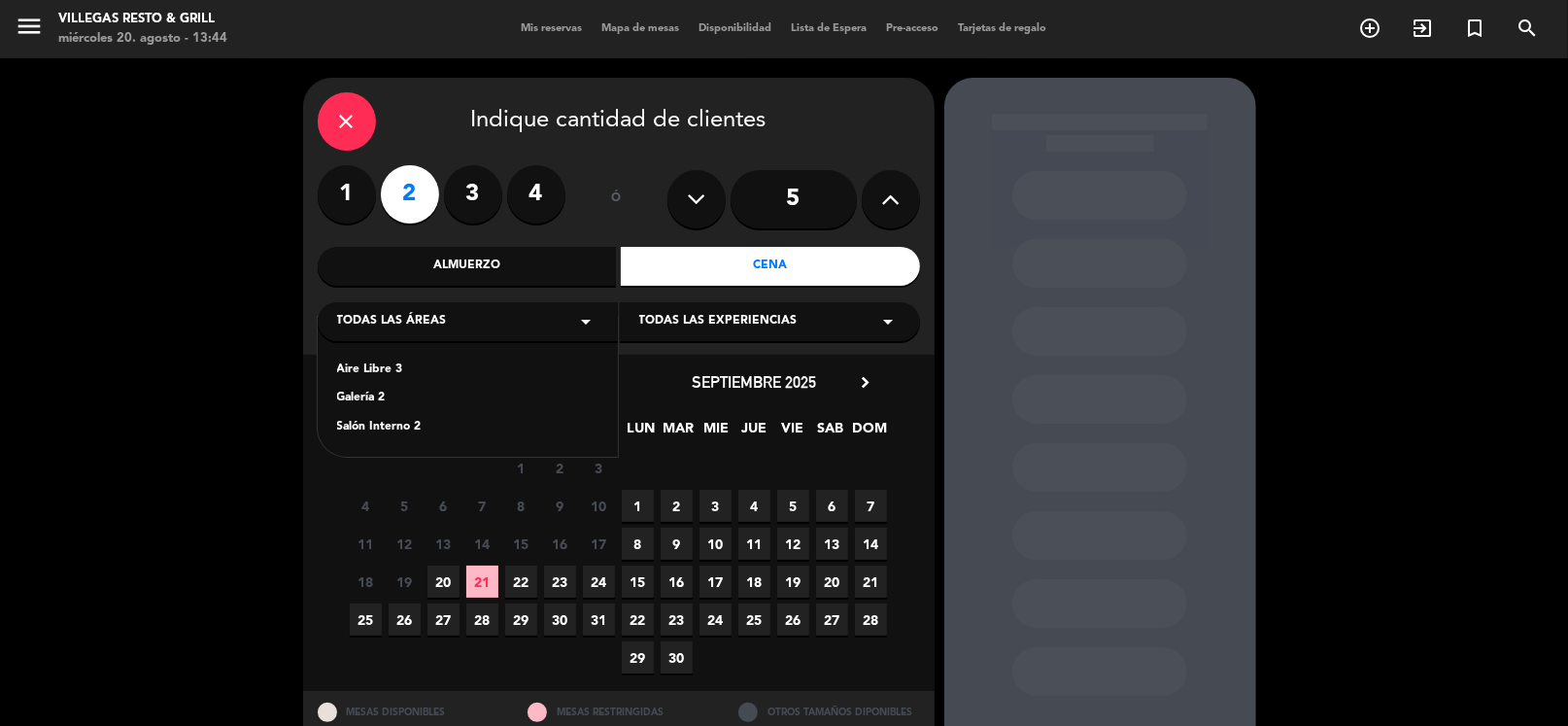
click at [326, 132] on div "close" at bounding box center [347, 121] width 58 height 58
